Goal: Task Accomplishment & Management: Manage account settings

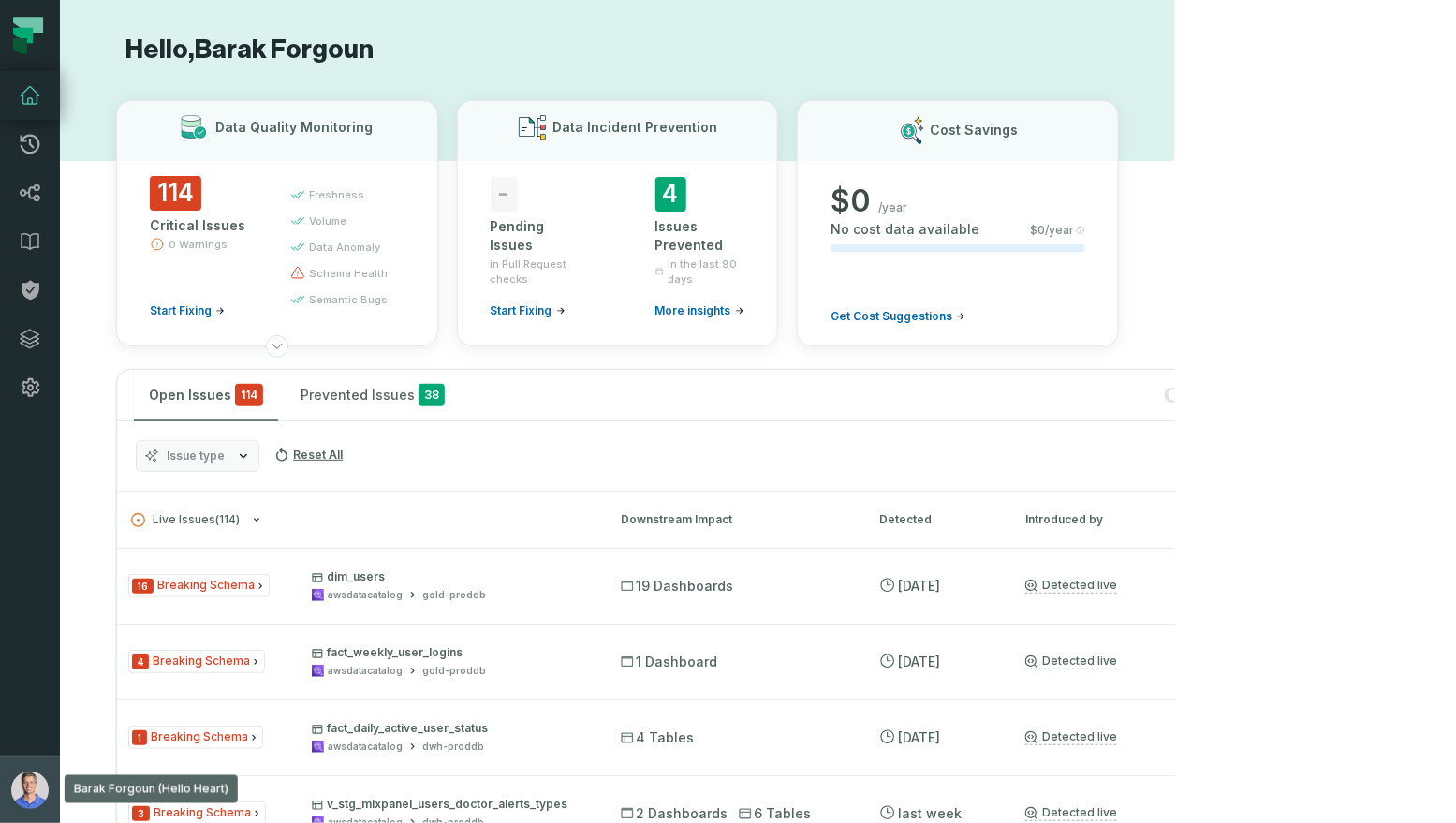
click at [29, 799] on img "button" at bounding box center [30, 791] width 37 height 37
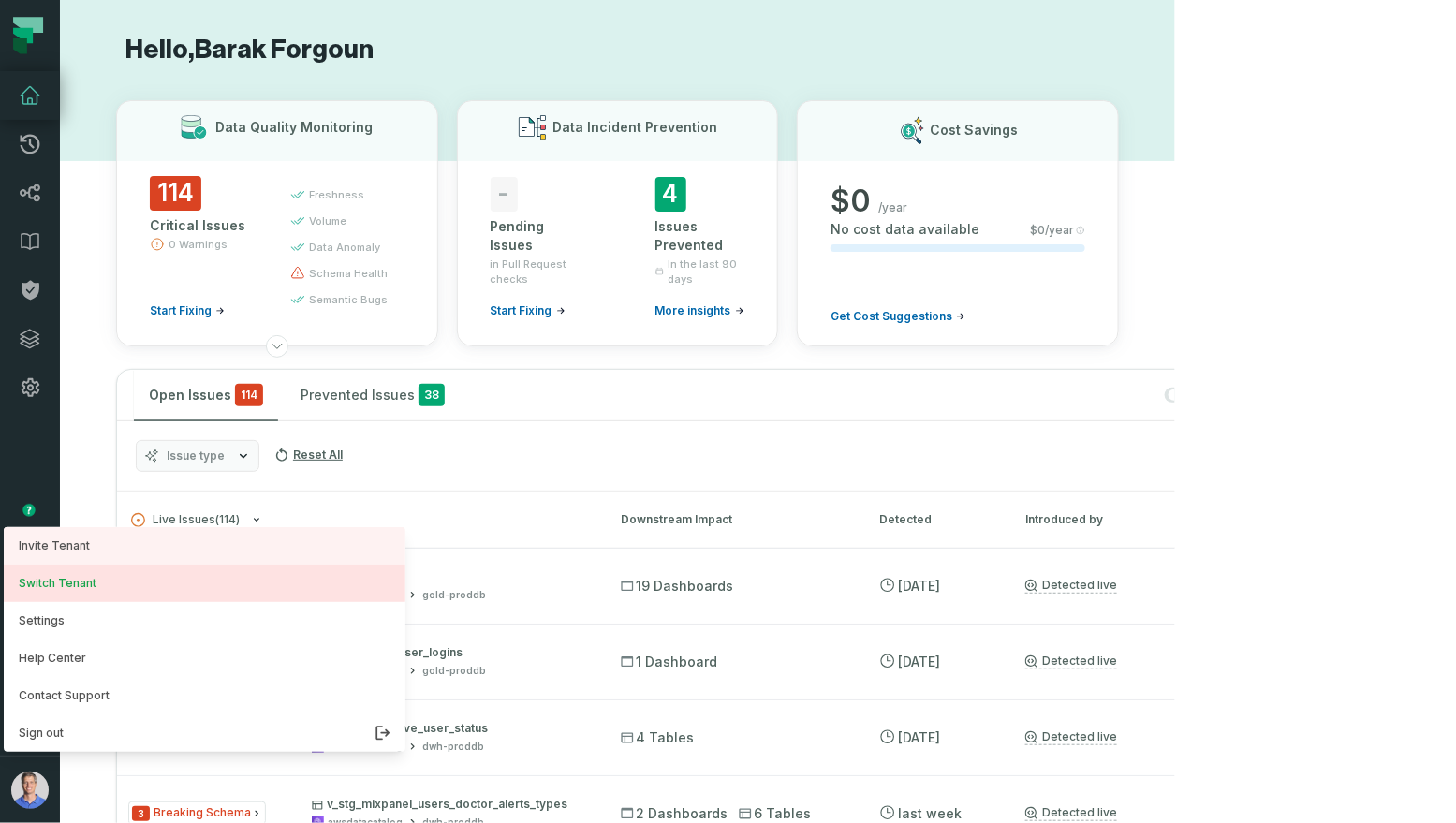
click at [90, 594] on button "Switch Tenant" at bounding box center [205, 584] width 402 height 37
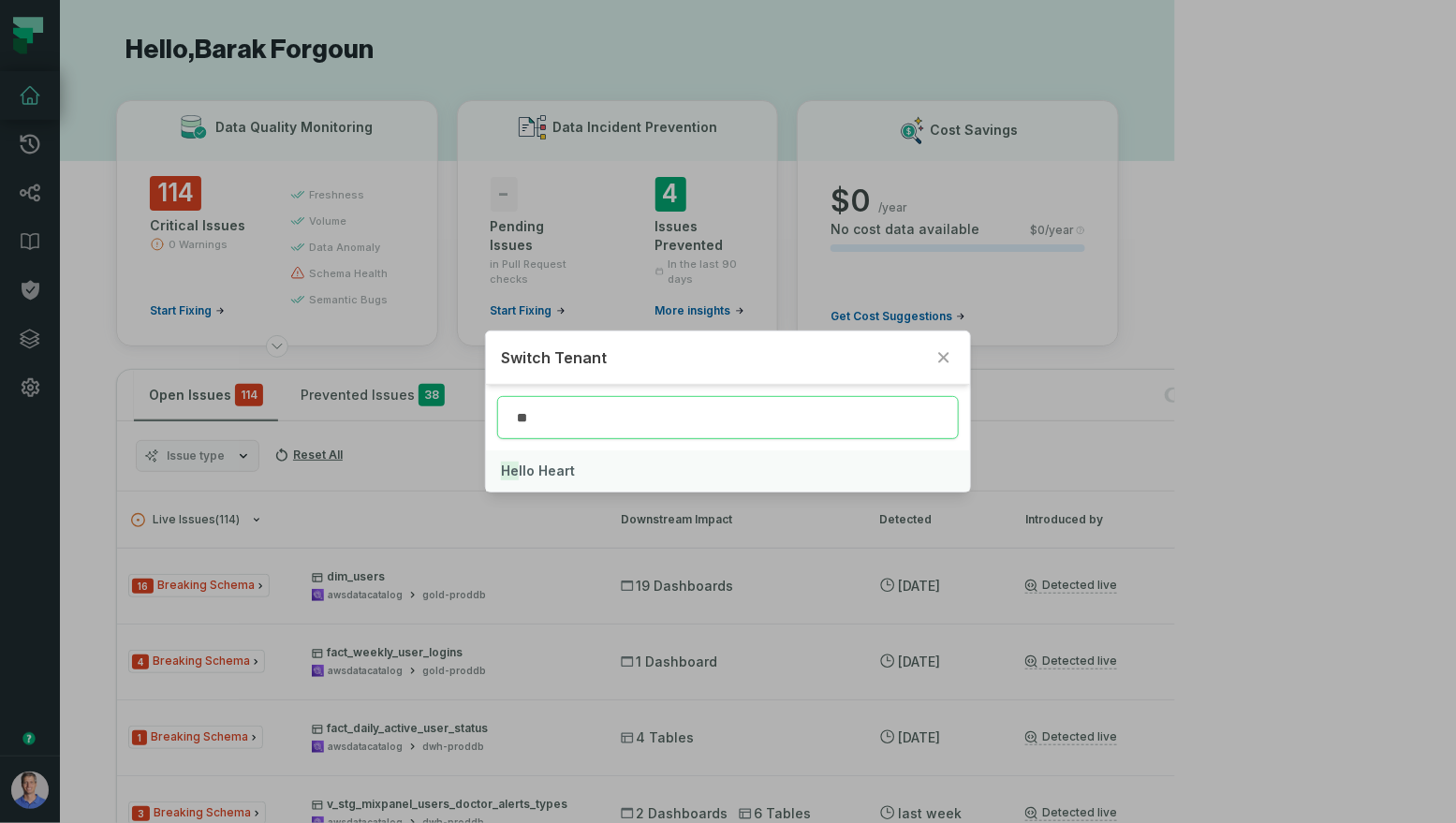
type input "**"
click at [538, 471] on span "He llo Heart" at bounding box center [538, 471] width 74 height 16
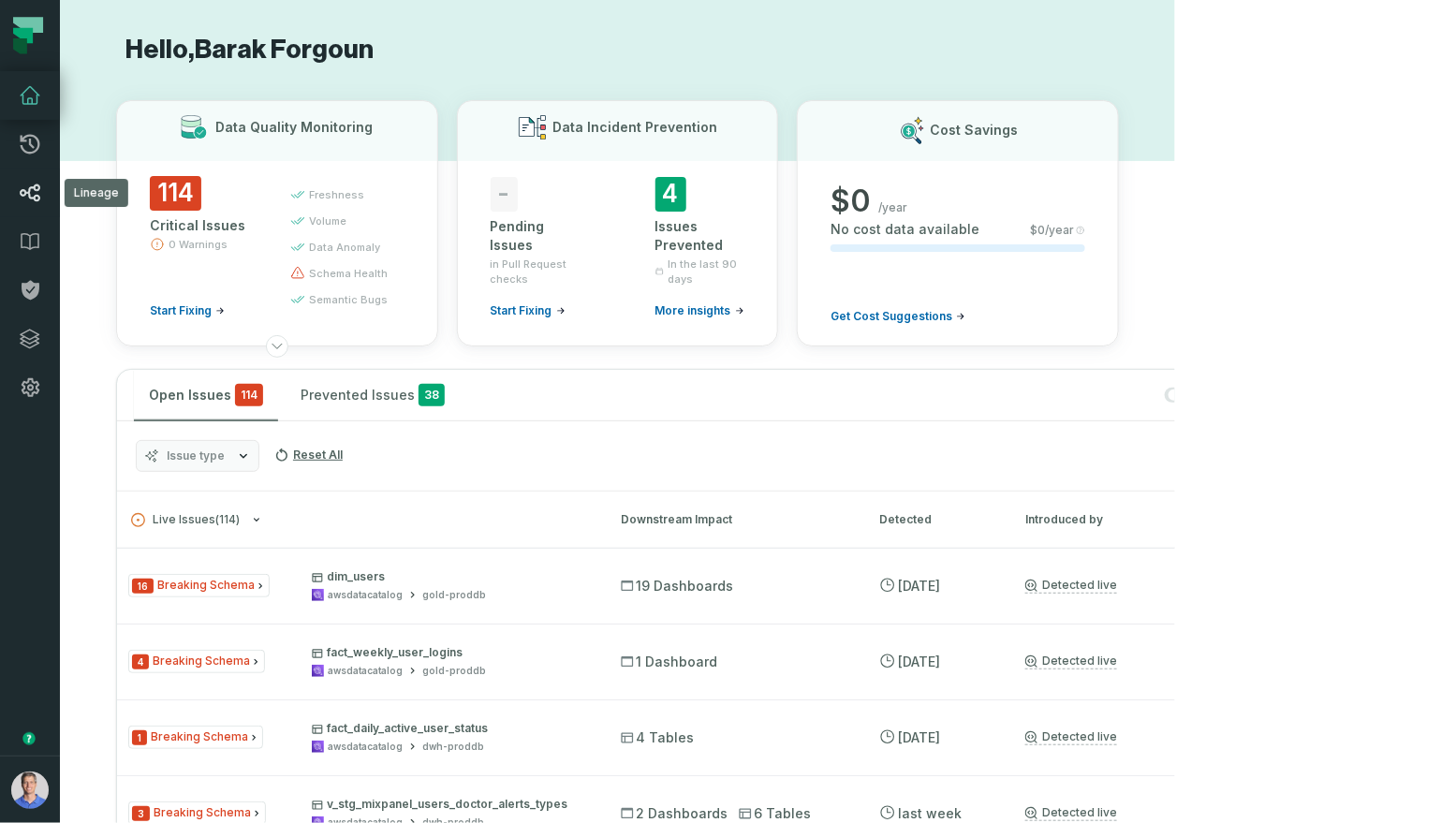
click at [27, 192] on icon at bounding box center [30, 193] width 21 height 18
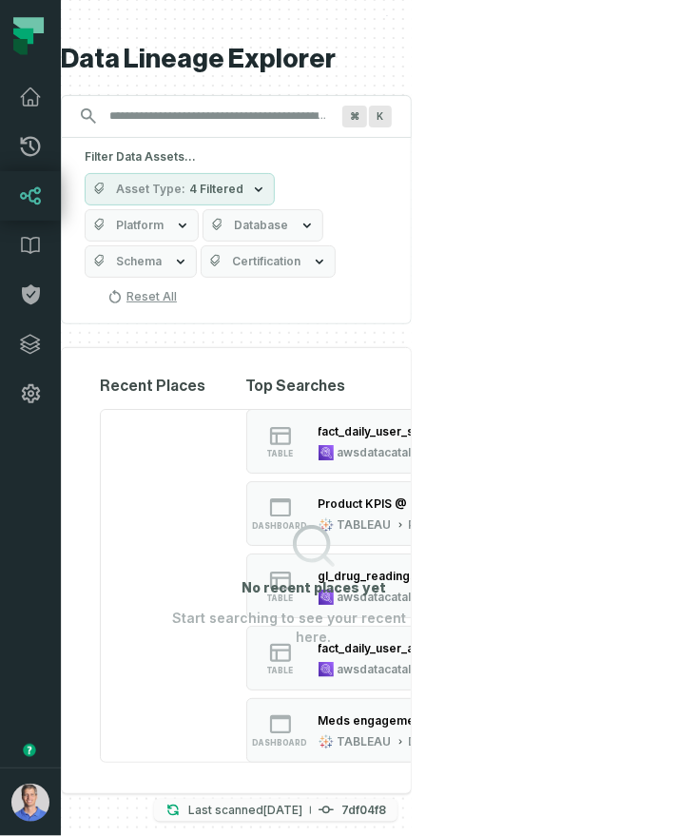
click at [302, 808] on relative-time "[DATE] 4:17:53 AM" at bounding box center [282, 810] width 39 height 14
